Goal: Task Accomplishment & Management: Use online tool/utility

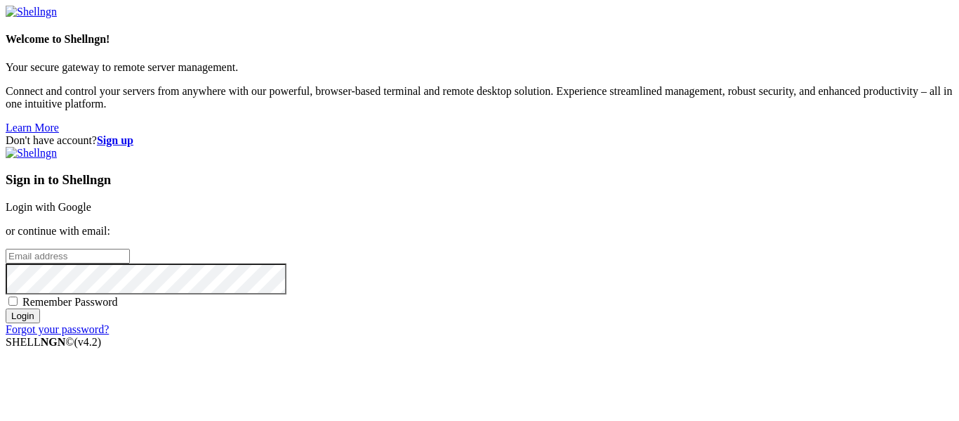
click at [130, 249] on input "email" at bounding box center [68, 256] width 124 height 15
type input "[EMAIL_ADDRESS][DOMAIN_NAME]"
drag, startPoint x: 856, startPoint y: 235, endPoint x: 845, endPoint y: 235, distance: 10.5
click at [856, 235] on div "Don't have account? Sign up Sign in to Shellngn Login with Google or continue w…" at bounding box center [480, 234] width 948 height 201
click at [40, 323] on input "Login" at bounding box center [23, 315] width 34 height 15
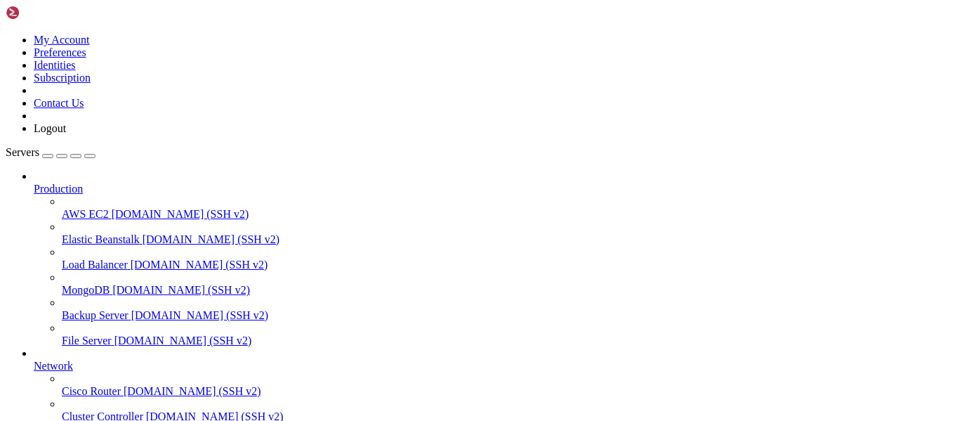
scroll to position [418, 0]
